Goal: Navigation & Orientation: Find specific page/section

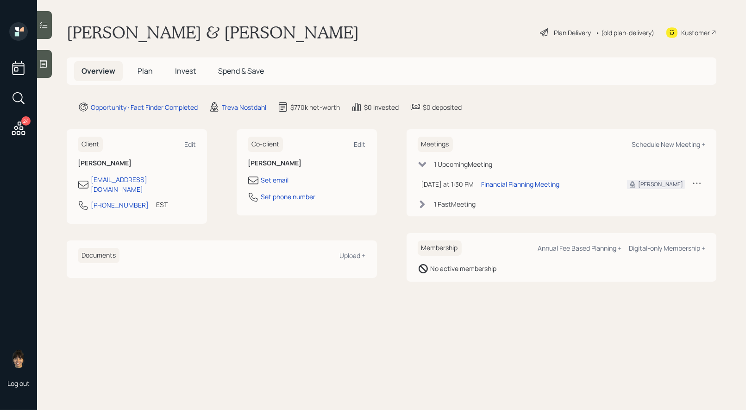
click at [46, 66] on icon at bounding box center [43, 63] width 9 height 9
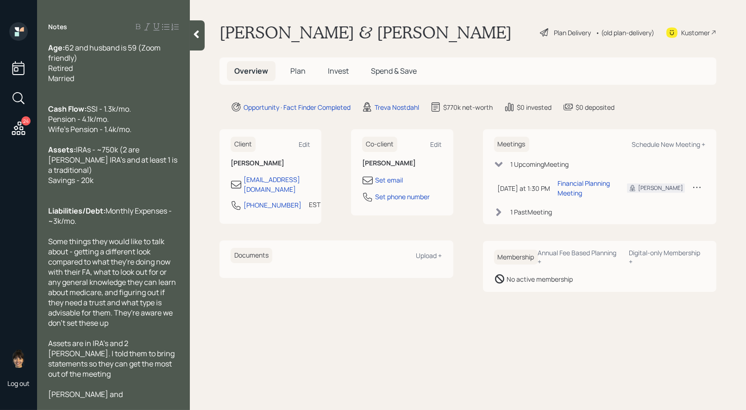
click at [199, 40] on div at bounding box center [197, 35] width 15 height 30
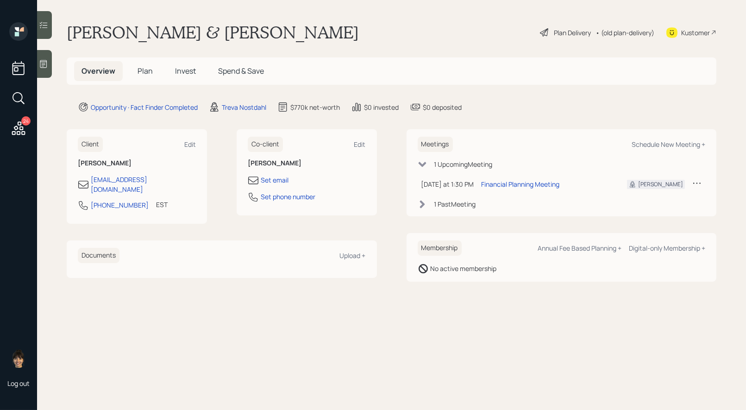
click at [545, 31] on icon at bounding box center [544, 32] width 11 height 11
